Goal: Task Accomplishment & Management: Manage account settings

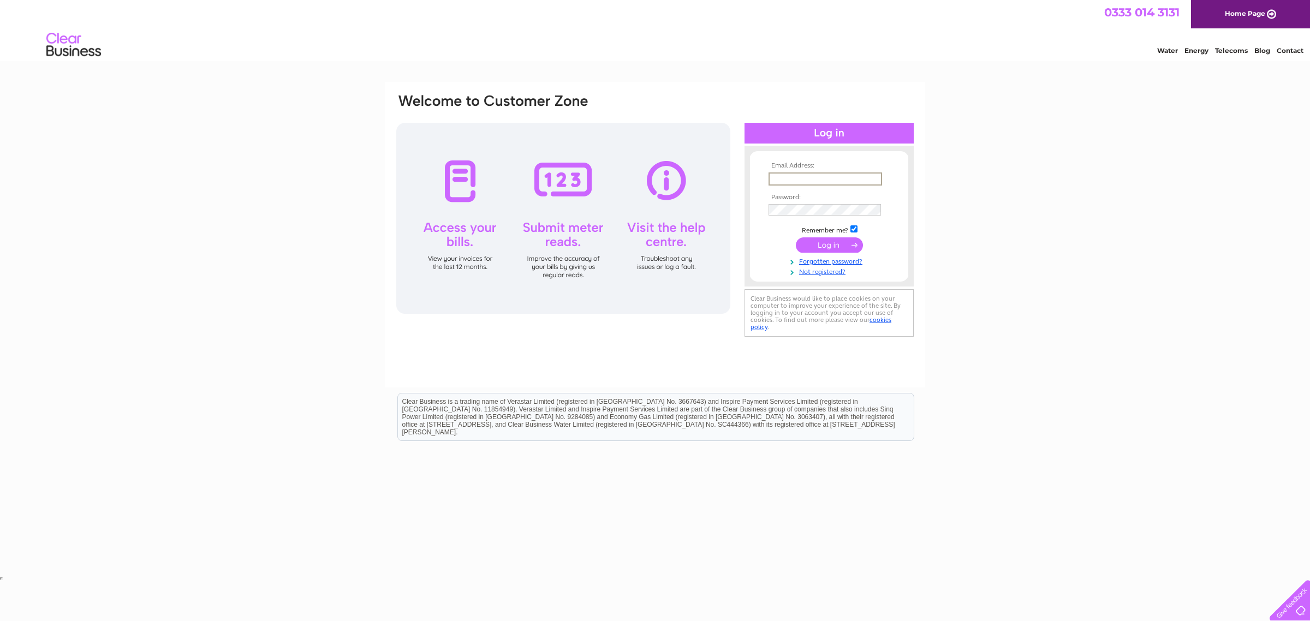
click at [819, 172] on input "text" at bounding box center [826, 178] width 114 height 13
drag, startPoint x: 871, startPoint y: 175, endPoint x: 718, endPoint y: 184, distance: 153.1
click at [718, 184] on div "Email Address: richardtait@hotmail.co.uk Password:" at bounding box center [655, 216] width 520 height 247
type input "richard@shetland-mussels.com"
click at [796, 236] on input "submit" at bounding box center [829, 243] width 67 height 15
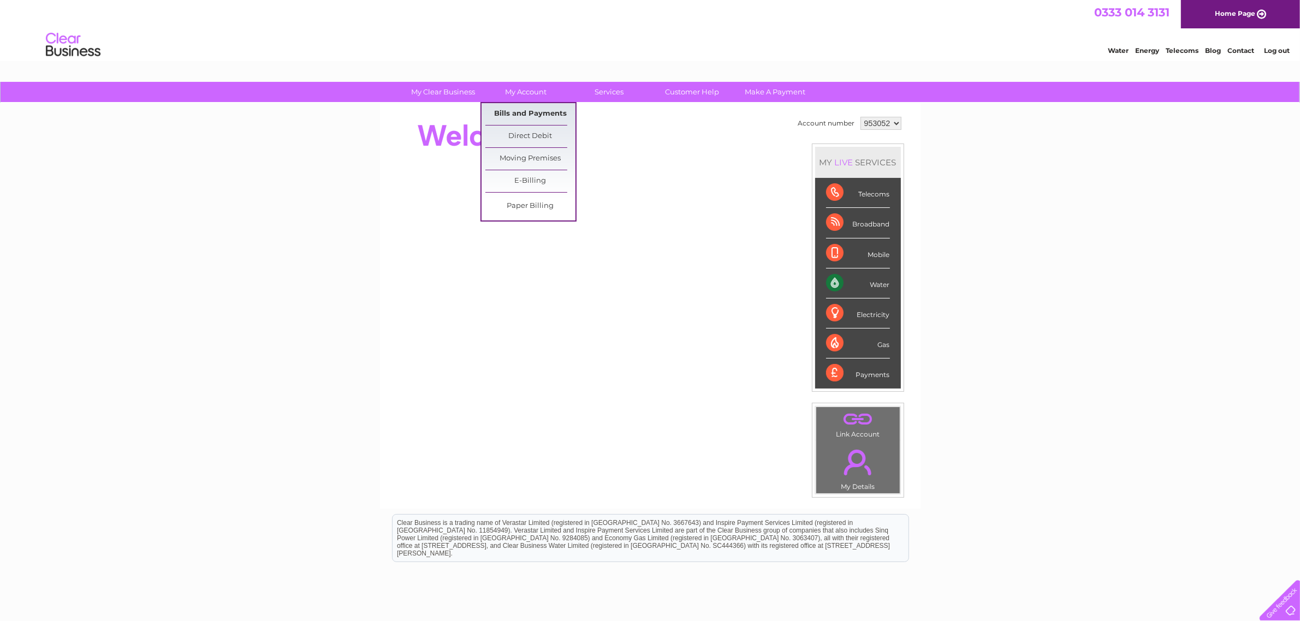
click at [516, 108] on link "Bills and Payments" at bounding box center [530, 114] width 90 height 22
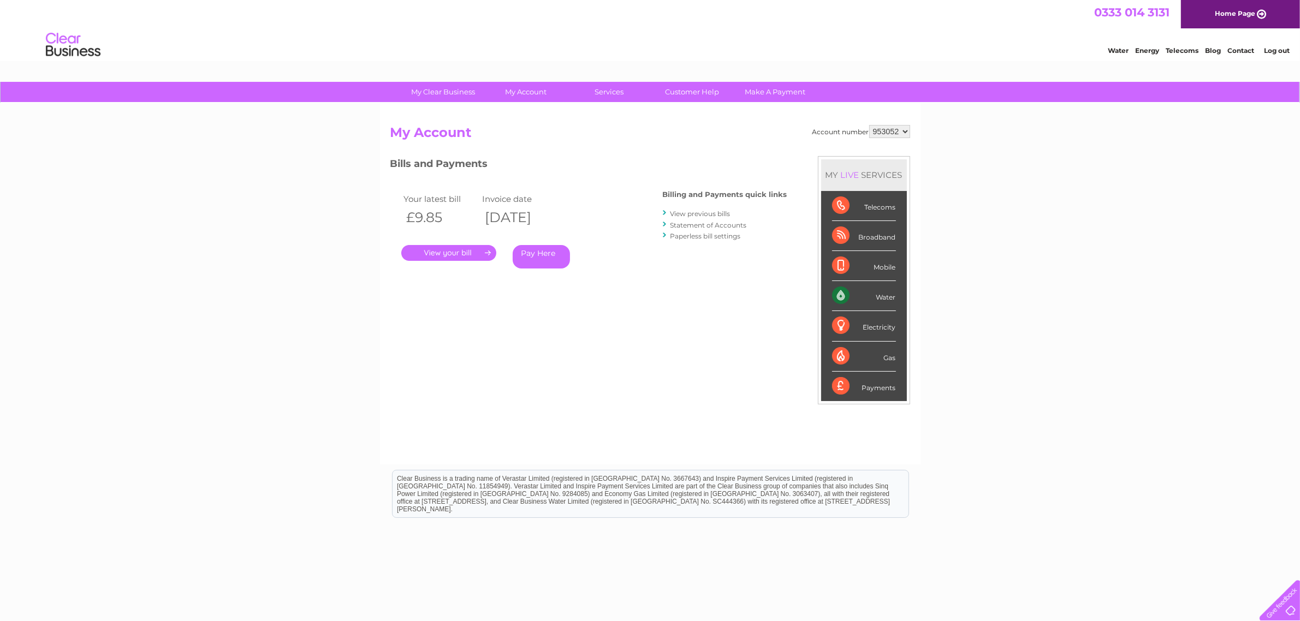
click at [441, 252] on link "." at bounding box center [448, 253] width 95 height 16
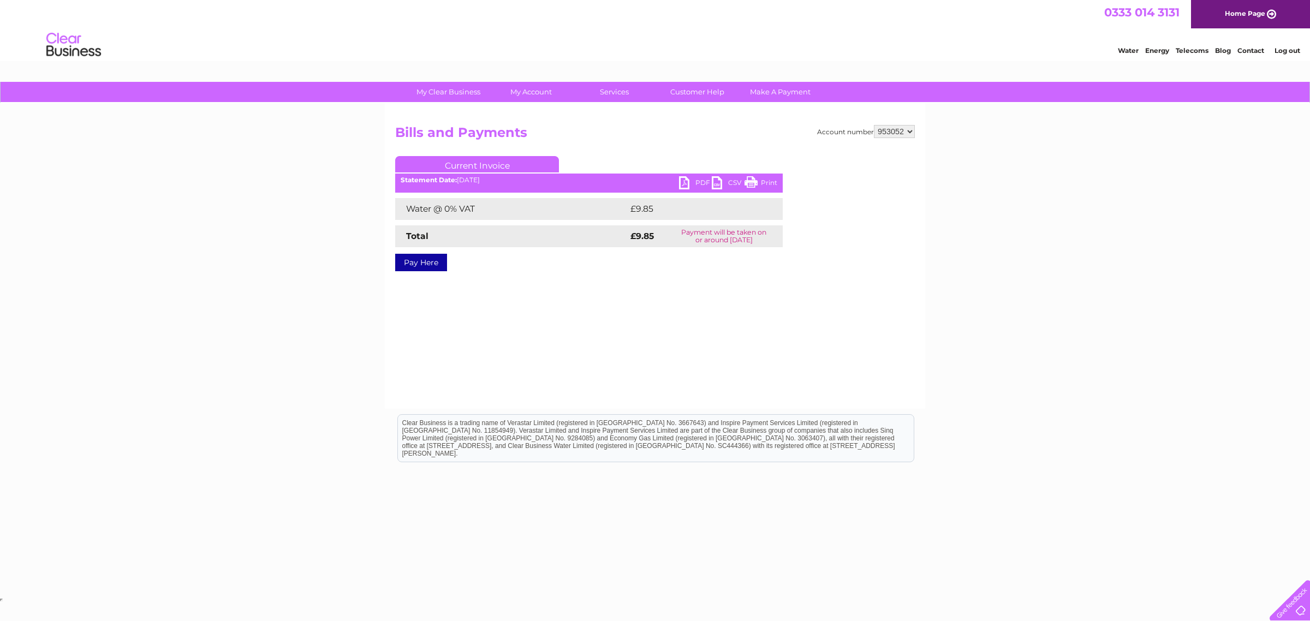
click at [689, 179] on link "PDF" at bounding box center [695, 184] width 33 height 16
click at [1277, 49] on link "Log out" at bounding box center [1288, 50] width 26 height 8
